Goal: Task Accomplishment & Management: Manage account settings

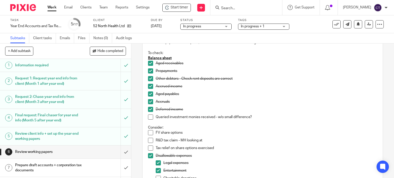
scroll to position [77, 0]
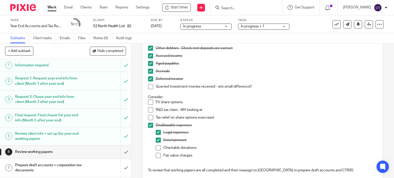
click at [148, 84] on span at bounding box center [150, 86] width 5 height 5
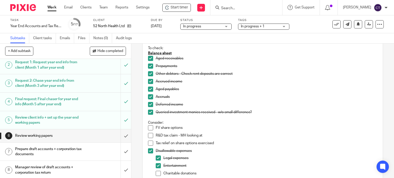
scroll to position [26, 0]
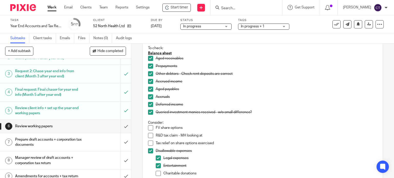
click at [227, 8] on input "Search" at bounding box center [243, 8] width 46 height 5
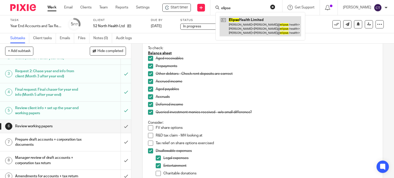
type input "elipse"
click at [247, 26] on link at bounding box center [259, 26] width 81 height 20
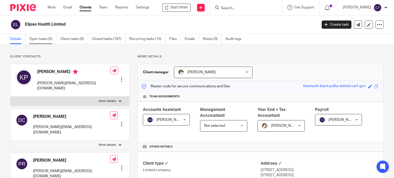
click at [35, 38] on link "Open tasks (5)" at bounding box center [42, 39] width 27 height 10
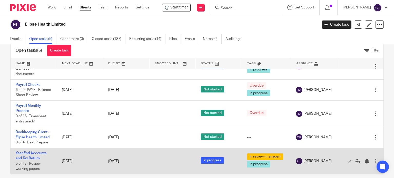
scroll to position [18, 0]
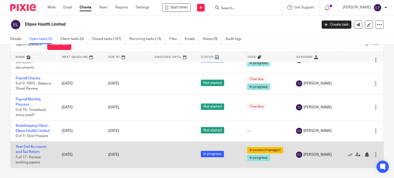
click at [30, 145] on td "Year End Accounts and Tax Return 5 of 17 · Review working papers" at bounding box center [34, 155] width 46 height 26
click at [30, 145] on link "Year End Accounts and Tax Return" at bounding box center [31, 149] width 31 height 9
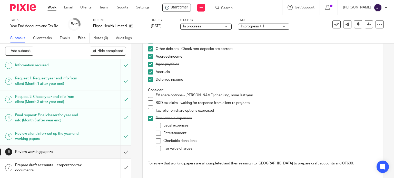
scroll to position [77, 0]
click at [149, 94] on span at bounding box center [150, 94] width 5 height 5
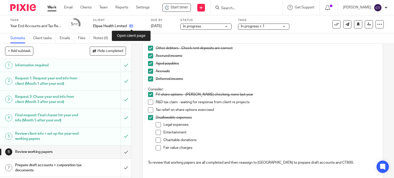
click at [130, 26] on icon at bounding box center [131, 26] width 4 height 4
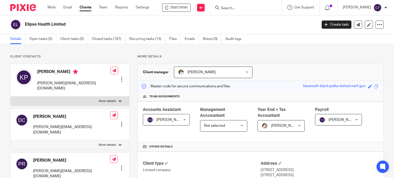
click at [119, 122] on div at bounding box center [121, 124] width 5 height 5
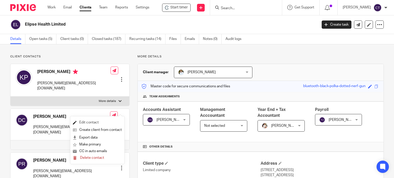
click at [86, 122] on link "Edit contact" at bounding box center [97, 122] width 49 height 7
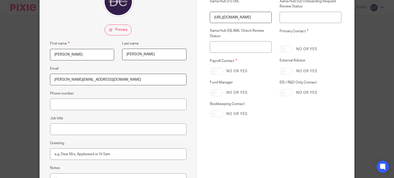
scroll to position [77, 0]
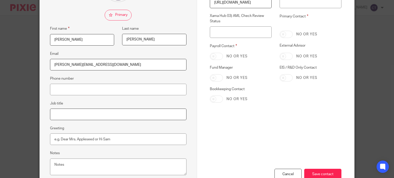
click at [62, 116] on input "Job title" at bounding box center [118, 115] width 136 height 12
type input "Chief Finance Officer"
click at [318, 173] on input "Save contact" at bounding box center [322, 174] width 37 height 11
click at [321, 173] on input "Save contact" at bounding box center [322, 174] width 37 height 11
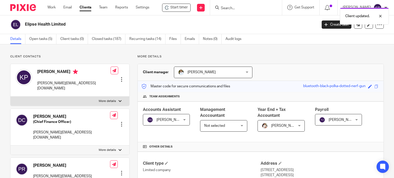
click at [120, 77] on div at bounding box center [121, 79] width 5 height 5
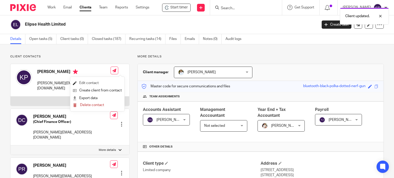
click at [83, 83] on link "Edit contact" at bounding box center [97, 82] width 49 height 7
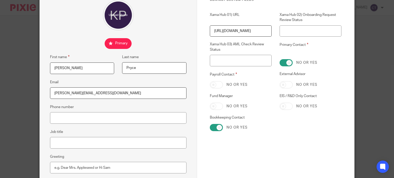
scroll to position [51, 0]
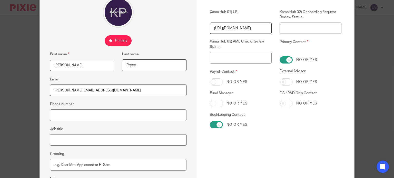
click at [66, 141] on input "Job title" at bounding box center [118, 140] width 136 height 12
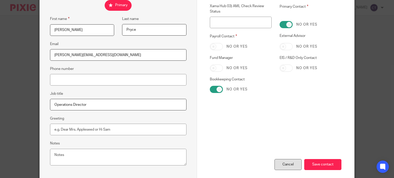
scroll to position [111, 0]
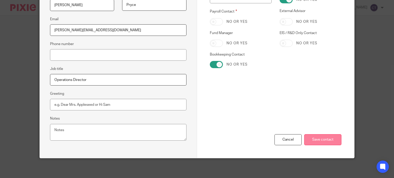
type input "Operations Director"
click at [312, 139] on input "Save contact" at bounding box center [322, 139] width 37 height 11
click at [311, 138] on input "Save contact" at bounding box center [322, 139] width 37 height 11
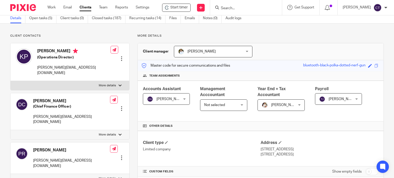
scroll to position [51, 0]
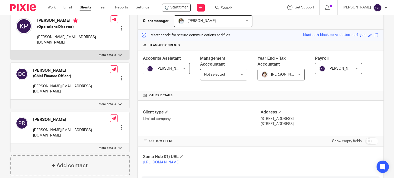
click at [120, 125] on div at bounding box center [121, 127] width 5 height 5
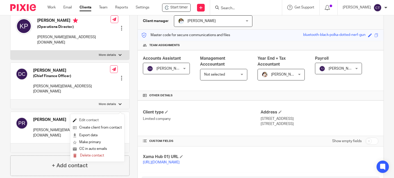
drag, startPoint x: 91, startPoint y: 118, endPoint x: 84, endPoint y: 120, distance: 8.2
click at [91, 119] on link "Edit contact" at bounding box center [97, 120] width 49 height 7
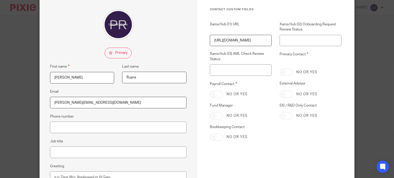
scroll to position [111, 0]
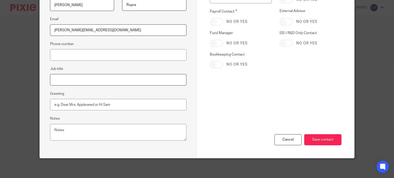
click at [62, 83] on input "Job title" at bounding box center [118, 80] width 136 height 12
click at [77, 77] on input "Founder and Chrief Executive Officer" at bounding box center [118, 80] width 136 height 12
type input "Founder and Chief Executive Officer"
drag, startPoint x: 324, startPoint y: 135, endPoint x: 321, endPoint y: 137, distance: 3.9
click at [324, 134] on input "Save contact" at bounding box center [322, 139] width 37 height 11
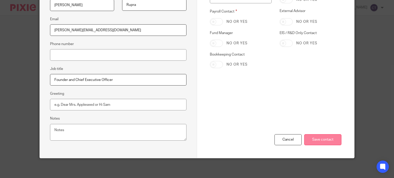
click at [319, 138] on input "Save contact" at bounding box center [322, 139] width 37 height 11
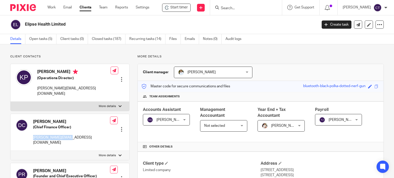
drag, startPoint x: 65, startPoint y: 132, endPoint x: 33, endPoint y: 134, distance: 32.6
click at [33, 135] on p "[PERSON_NAME][EMAIL_ADDRESS][DOMAIN_NAME]" at bounding box center [71, 140] width 77 height 11
copy p "[PERSON_NAME][EMAIL_ADDRESS][DOMAIN_NAME]"
click at [70, 125] on h5 "(Chief Finance Officer)" at bounding box center [71, 127] width 77 height 5
drag, startPoint x: 70, startPoint y: 121, endPoint x: 34, endPoint y: 122, distance: 35.9
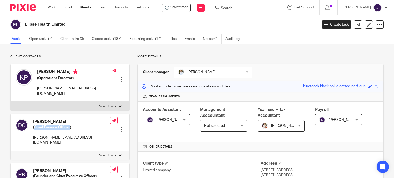
click at [34, 125] on h5 "(Chief Finance Officer)" at bounding box center [71, 127] width 77 height 5
copy h5 "Chief Finance Officer"
click at [231, 8] on input "Search" at bounding box center [243, 8] width 46 height 5
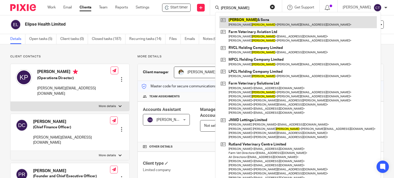
type input "[PERSON_NAME]"
click at [237, 22] on link at bounding box center [297, 22] width 157 height 12
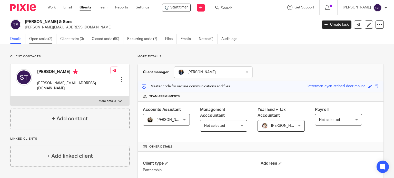
click at [38, 39] on link "Open tasks (2)" at bounding box center [42, 39] width 27 height 10
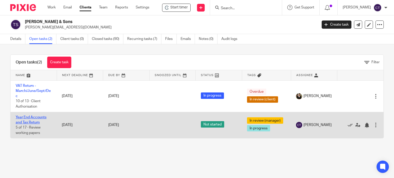
click at [26, 121] on link "Year End Accounts and Tax Return" at bounding box center [31, 120] width 31 height 9
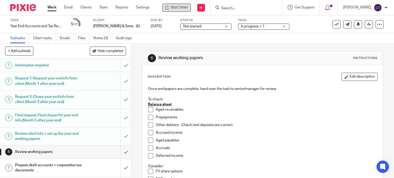
click at [180, 7] on span "Start timer" at bounding box center [178, 7] width 17 height 5
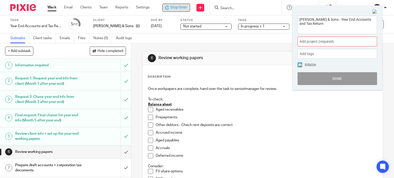
click at [312, 41] on span "Add project (required) :" at bounding box center [331, 41] width 65 height 5
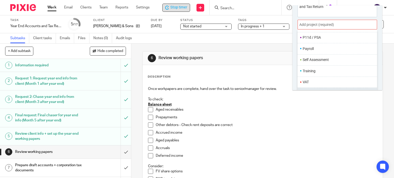
scroll to position [25, 0]
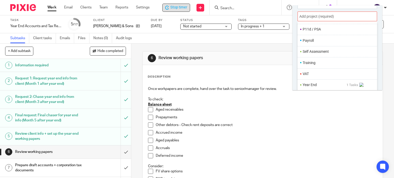
click at [314, 84] on li "Year End" at bounding box center [324, 84] width 44 height 5
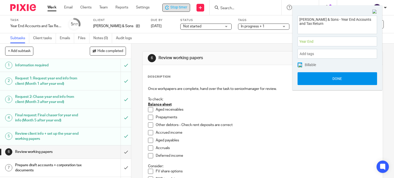
click at [314, 80] on button "Done" at bounding box center [336, 78] width 79 height 13
